Goal: Information Seeking & Learning: Check status

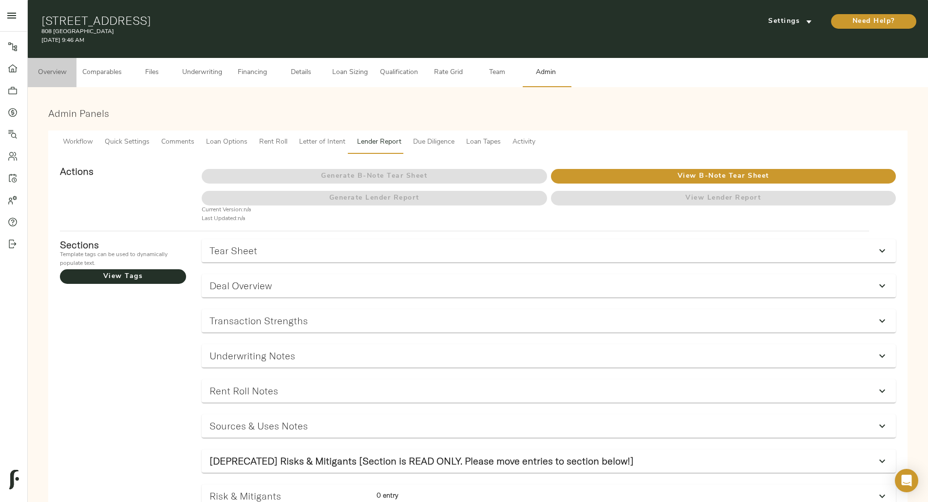
click at [76, 73] on button "Overview" at bounding box center [52, 72] width 49 height 29
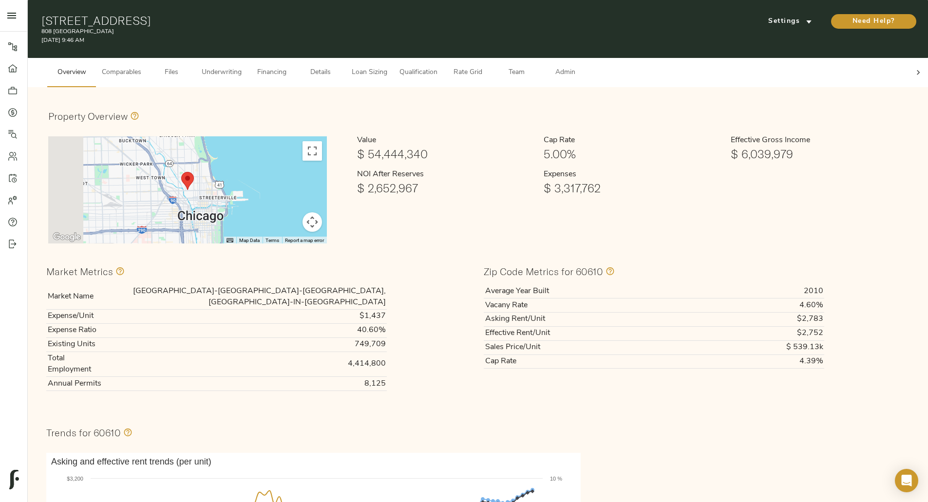
click at [242, 67] on span "Underwriting" at bounding box center [222, 73] width 40 height 12
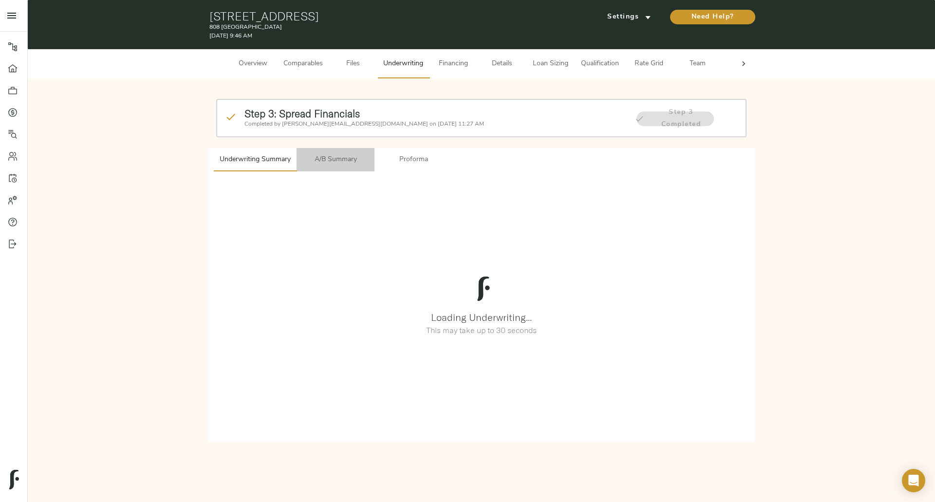
click at [342, 157] on span "A/B Summary" at bounding box center [335, 160] width 66 height 12
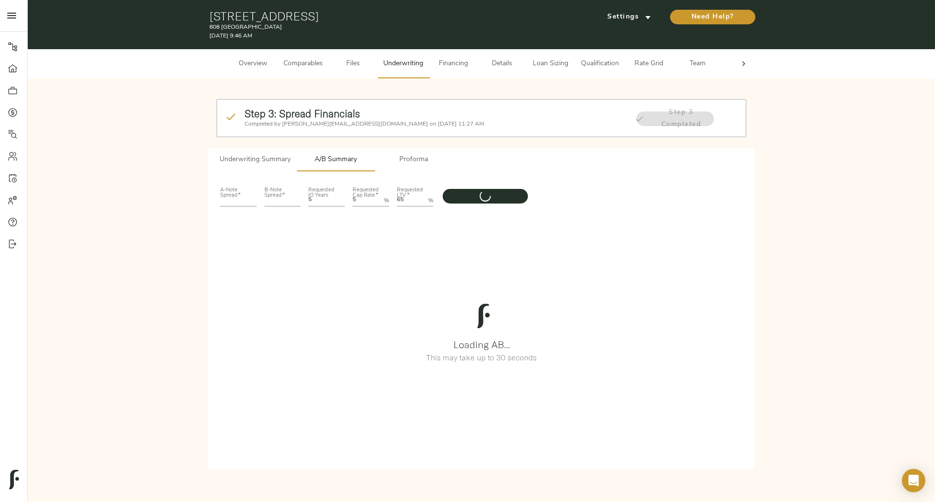
click at [409, 161] on span "Proforma" at bounding box center [413, 160] width 66 height 12
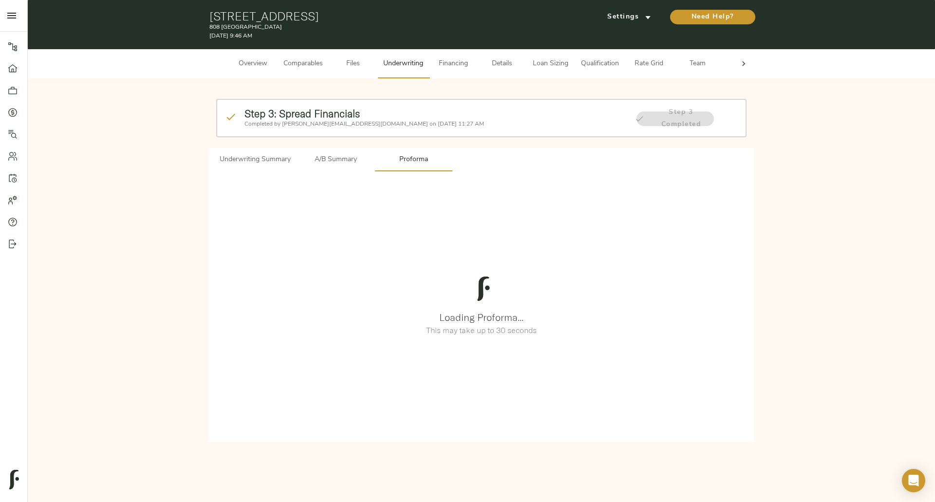
click at [746, 70] on div at bounding box center [743, 63] width 19 height 29
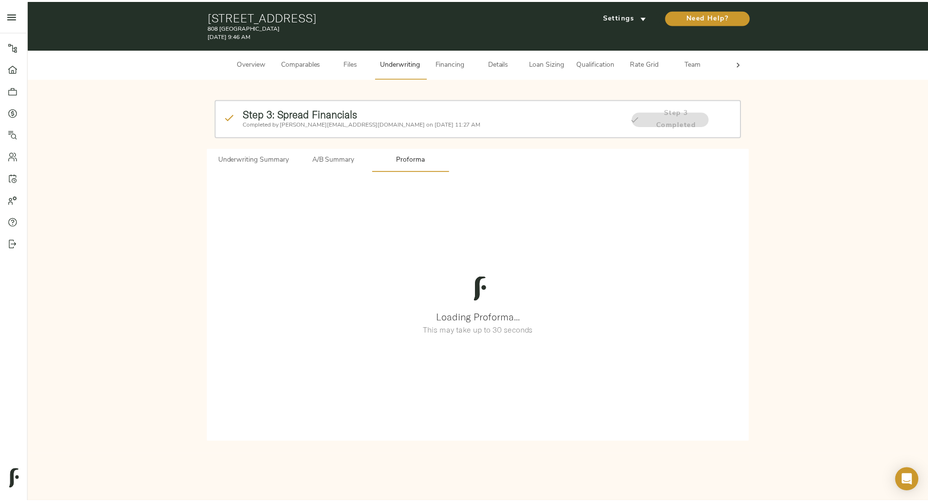
scroll to position [0, 38]
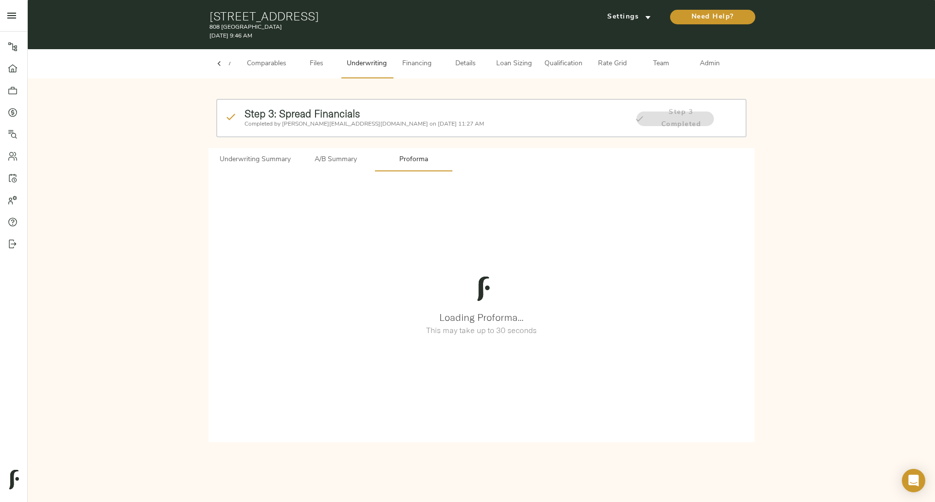
click at [710, 67] on span "Admin" at bounding box center [710, 64] width 37 height 12
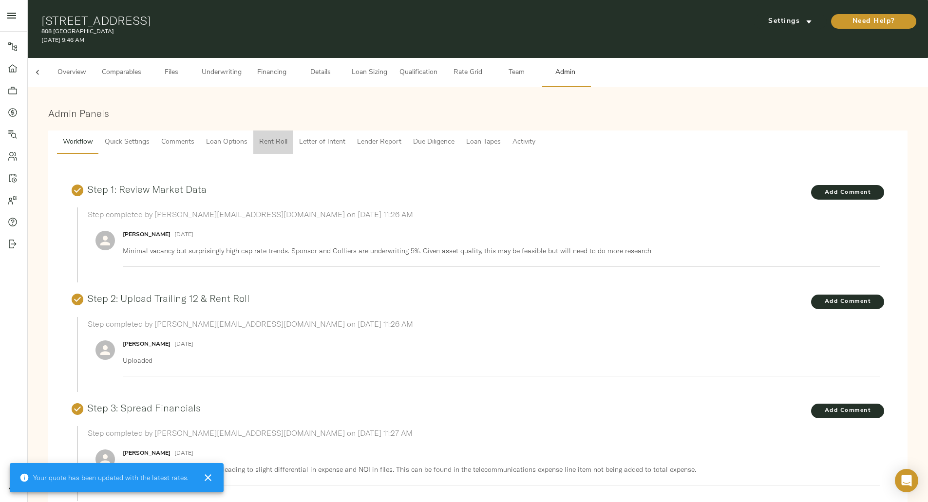
click at [287, 136] on span "Rent Roll" at bounding box center [273, 142] width 28 height 12
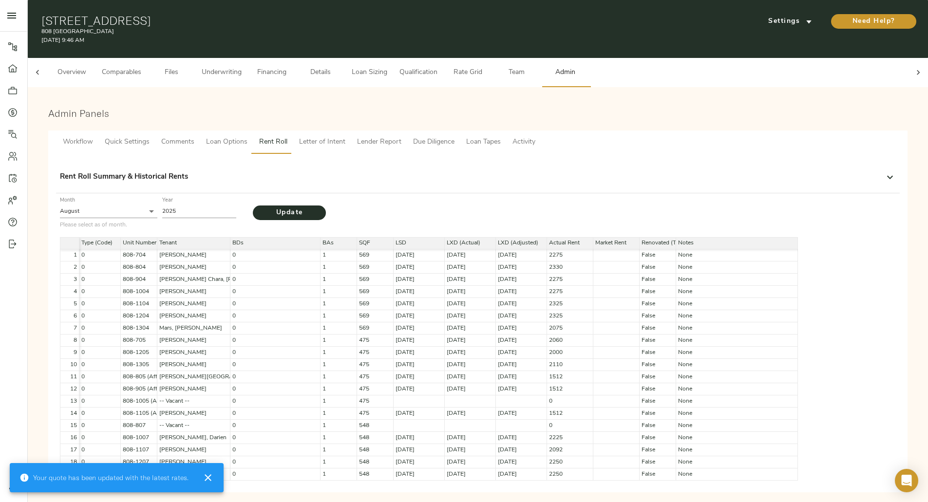
scroll to position [7, 0]
click at [512, 178] on div "Rent Roll Summary & Historical Rents" at bounding box center [478, 177] width 836 height 23
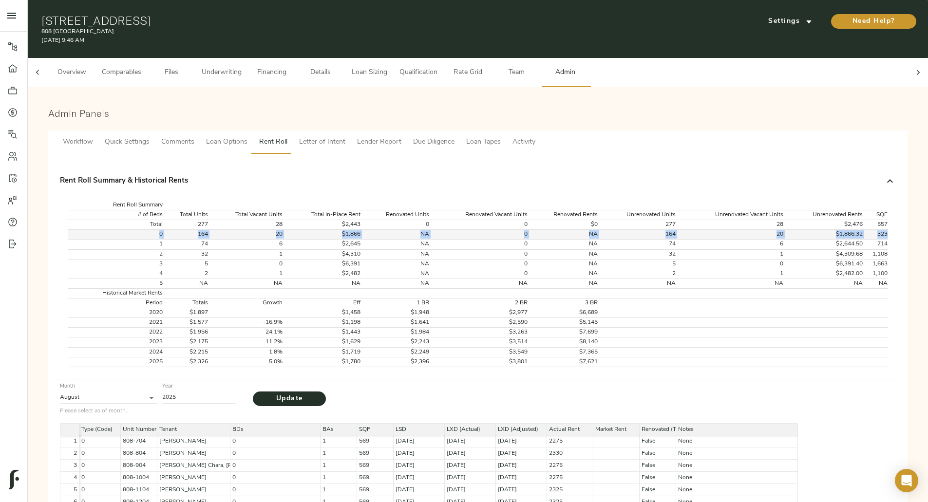
drag, startPoint x: 720, startPoint y: 235, endPoint x: 284, endPoint y: 231, distance: 435.5
click at [284, 231] on tr "0 164 20 $1,866 NA 0 NA 164 20 $1,866.32 323" at bounding box center [478, 235] width 820 height 10
click at [763, 18] on span "Settings" at bounding box center [790, 22] width 54 height 12
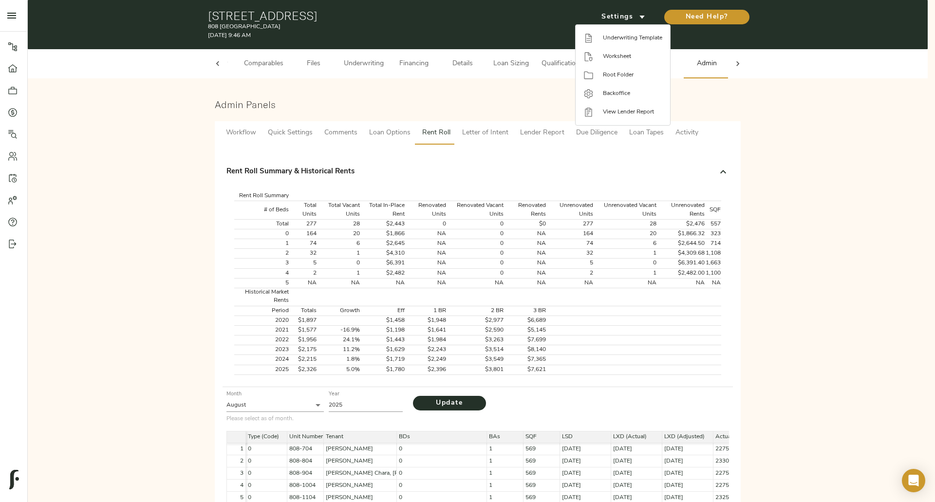
click at [629, 153] on div at bounding box center [467, 251] width 935 height 502
